Goal: Information Seeking & Learning: Learn about a topic

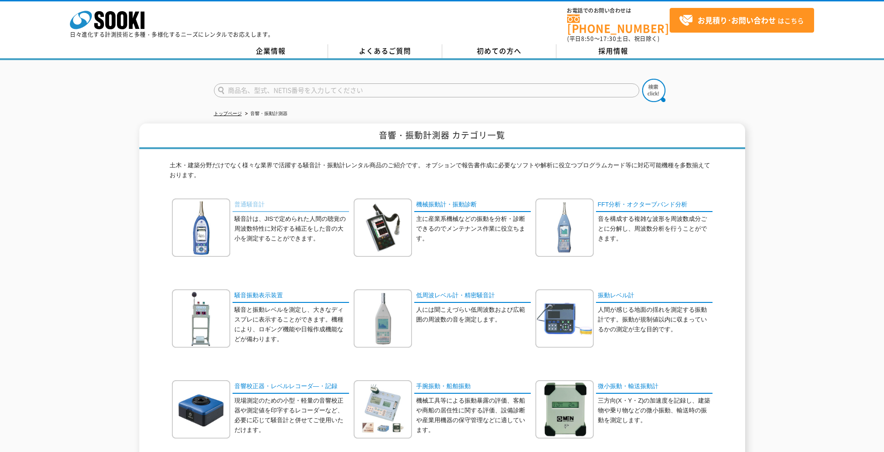
click at [250, 199] on link "普通騒音計" at bounding box center [291, 206] width 117 height 14
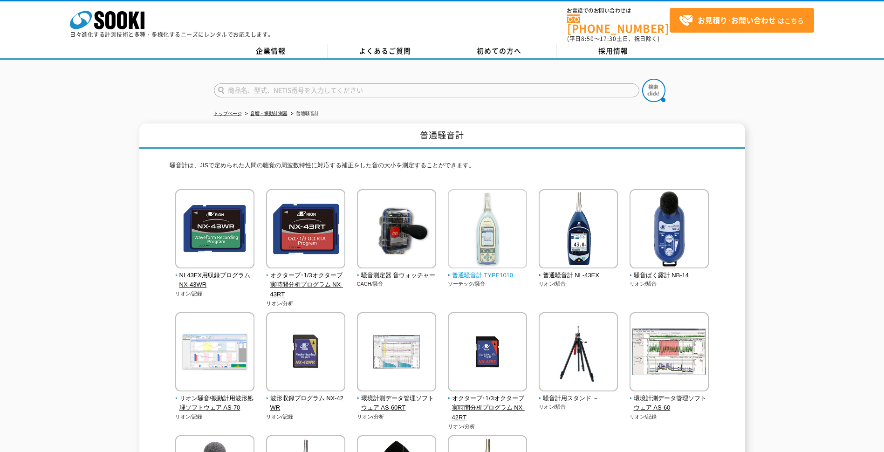
click at [487, 271] on span "普通騒音計 TYPE1010" at bounding box center [488, 276] width 80 height 10
